Goal: Information Seeking & Learning: Check status

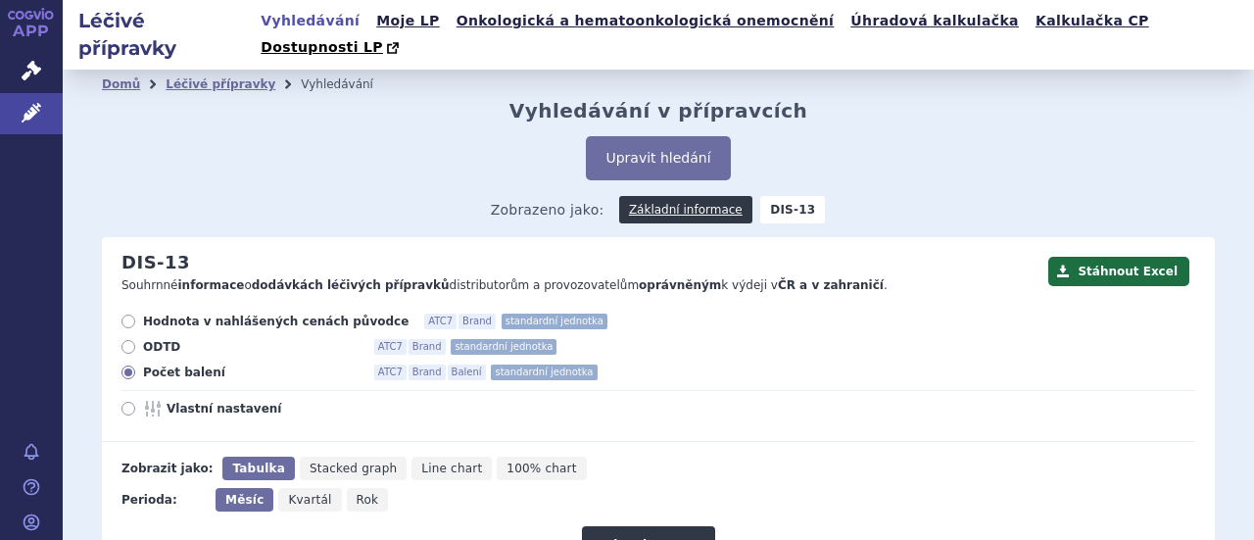
scroll to position [429, 0]
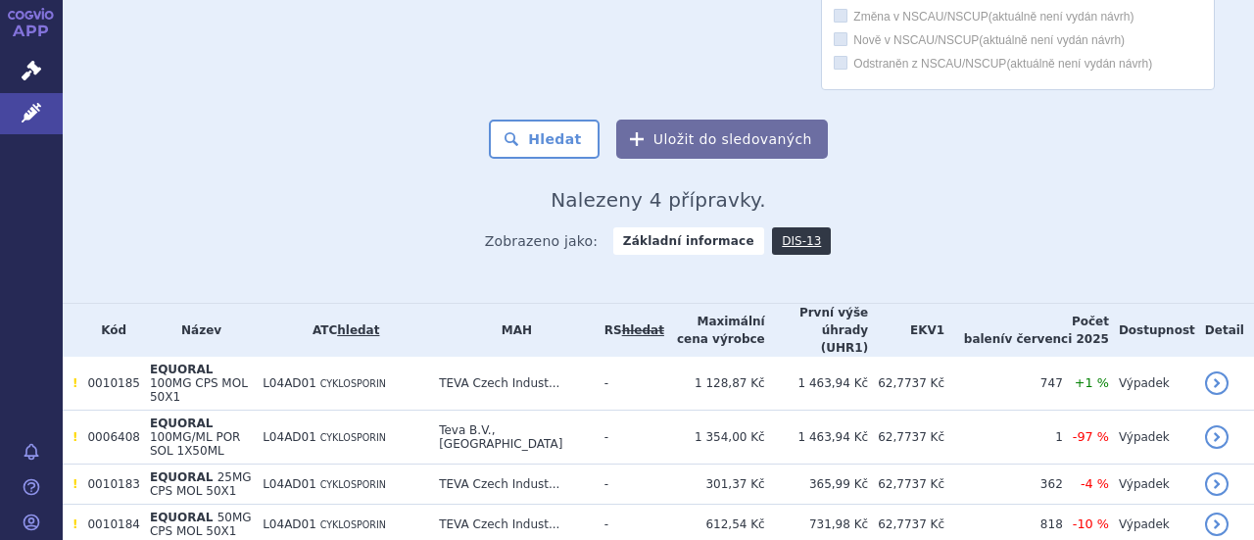
scroll to position [894, 0]
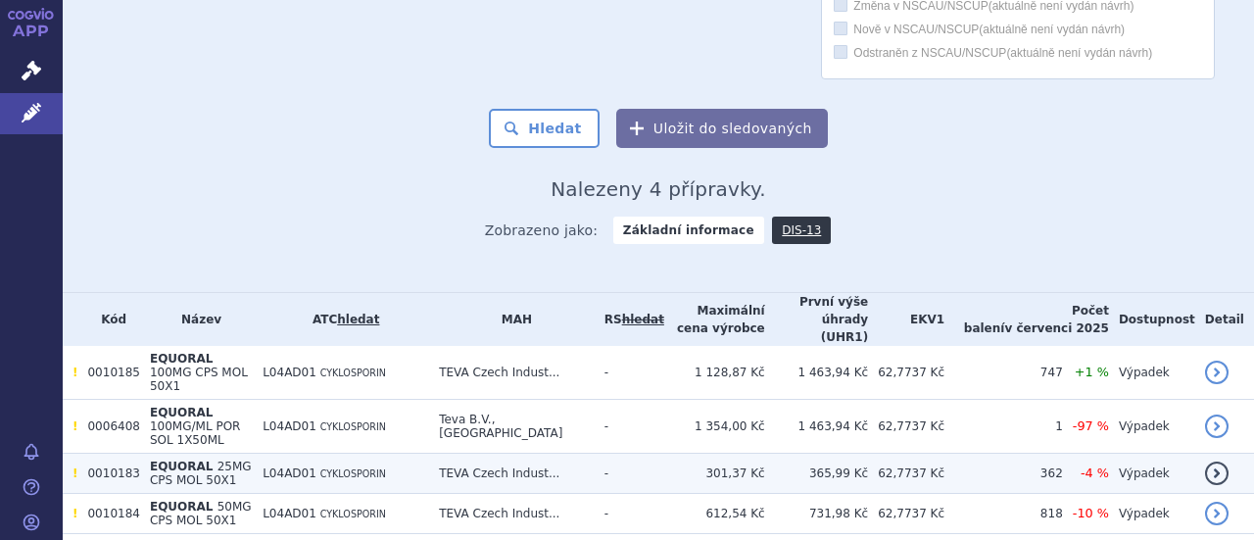
click at [220, 459] on span "25MG CPS MOL 50X1" at bounding box center [201, 472] width 102 height 27
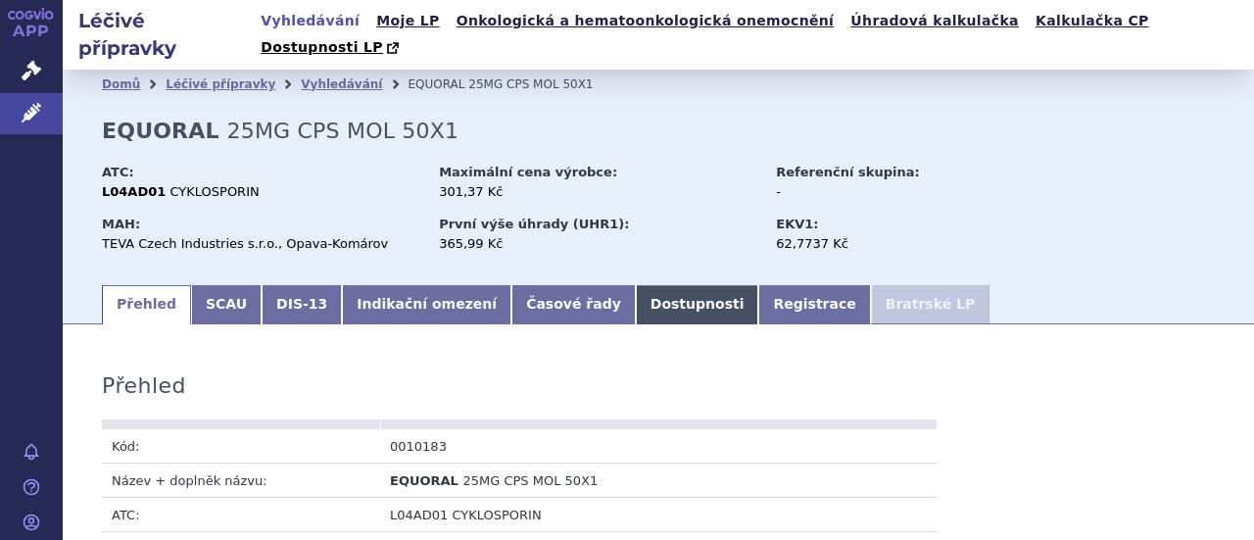
click at [636, 285] on link "Dostupnosti" at bounding box center [697, 304] width 123 height 39
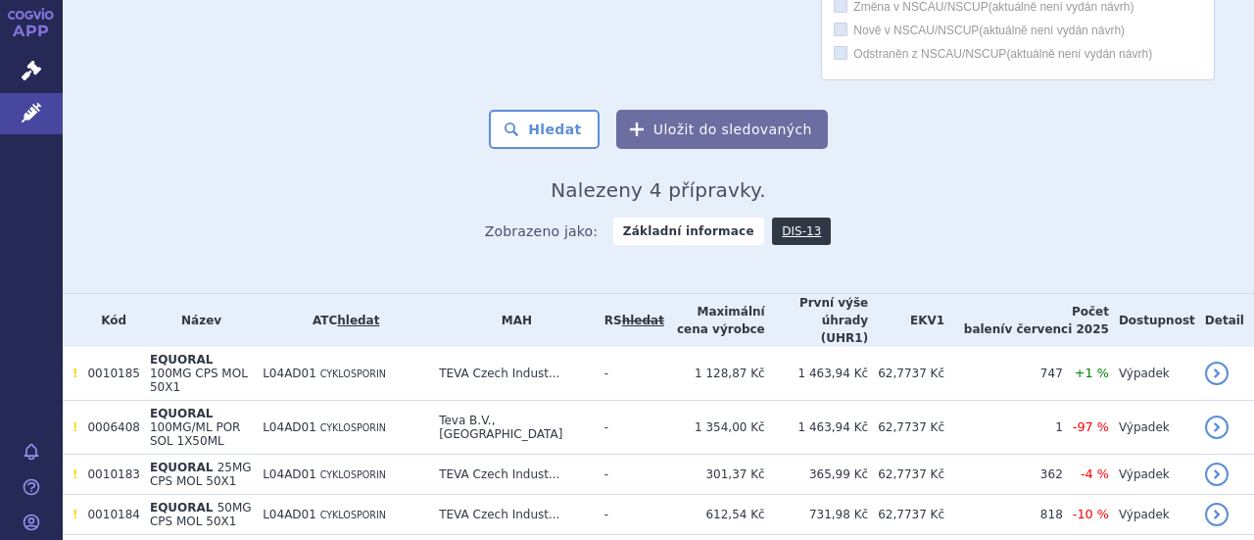
scroll to position [894, 0]
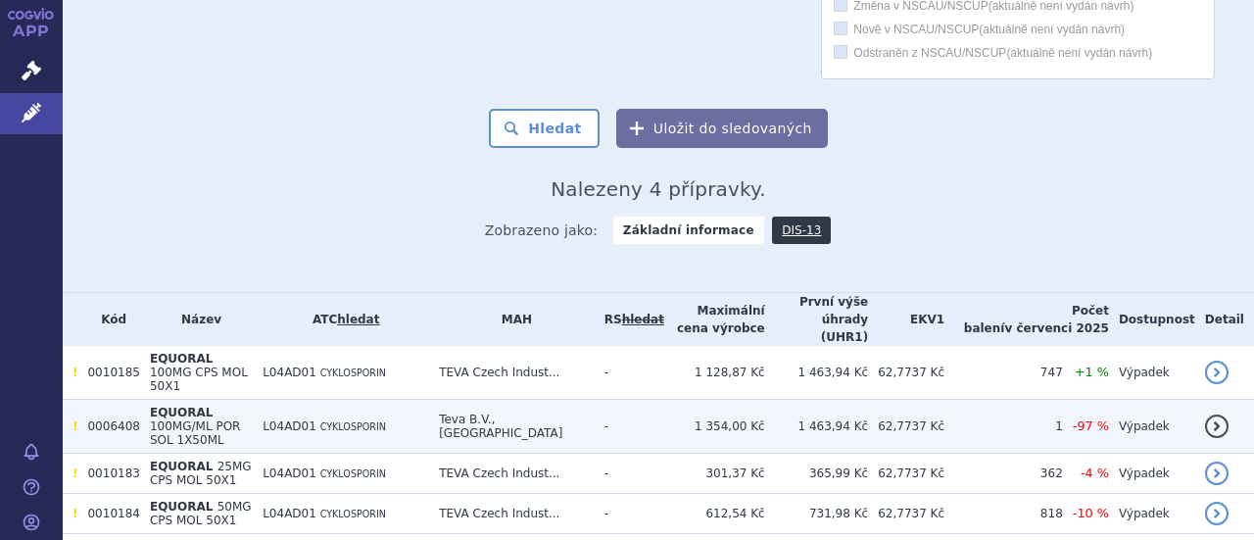
click at [189, 406] on span "EQUORAL" at bounding box center [182, 413] width 64 height 14
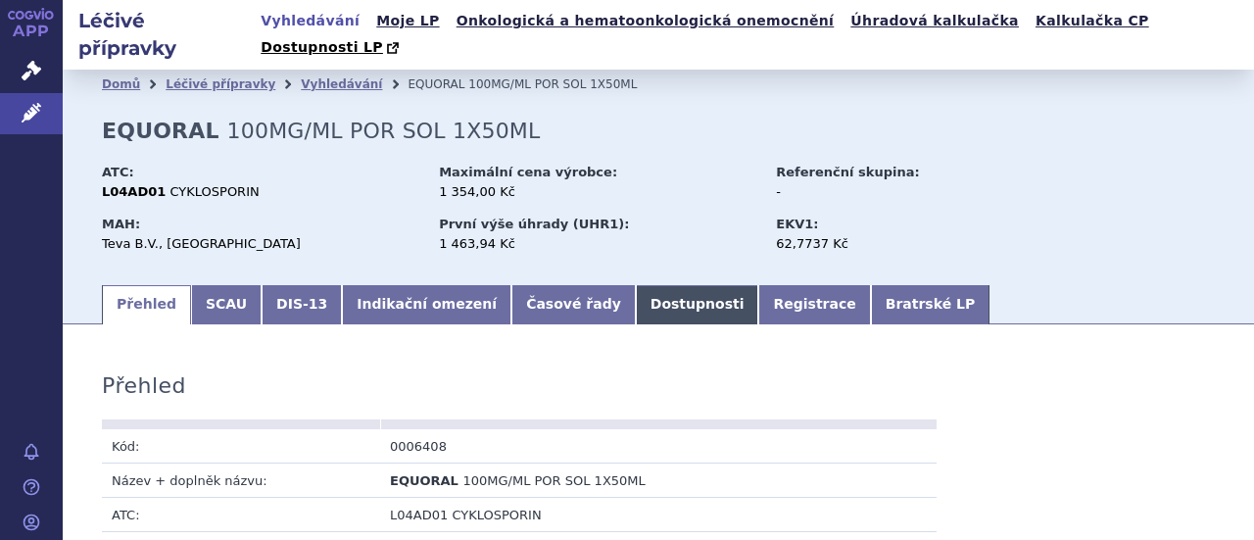
click at [636, 285] on link "Dostupnosti" at bounding box center [697, 304] width 123 height 39
